Goal: Task Accomplishment & Management: Complete application form

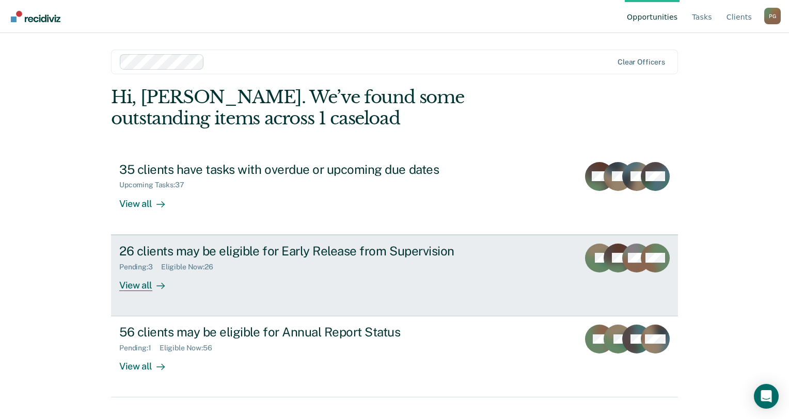
click at [231, 280] on div "26 clients may be eligible for Early Release from Supervision Pending : 3 Eligi…" at bounding box center [312, 268] width 387 height 48
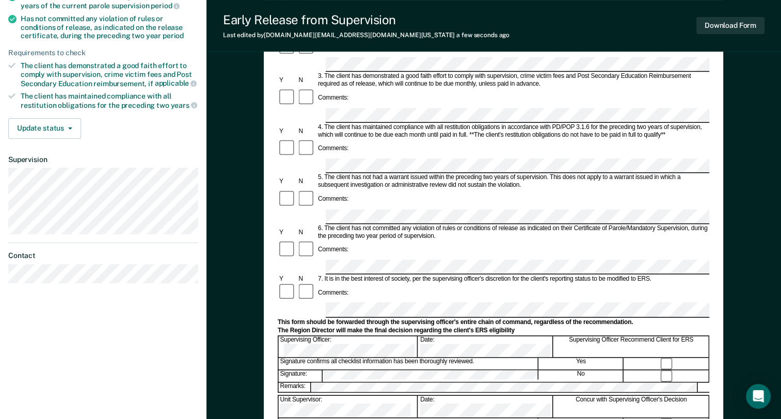
scroll to position [103, 0]
